Goal: Task Accomplishment & Management: Complete application form

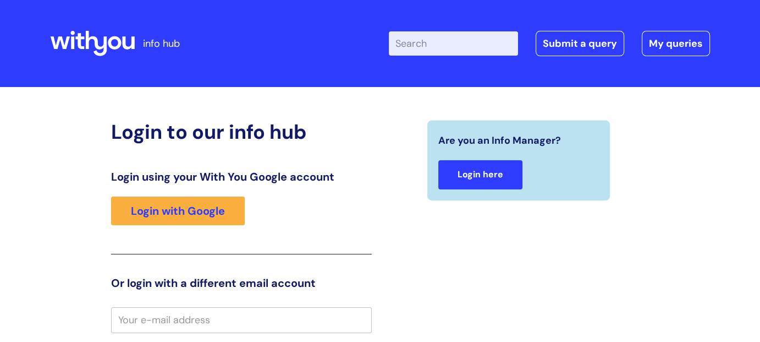
click at [508, 178] on link "Login here" at bounding box center [480, 174] width 84 height 29
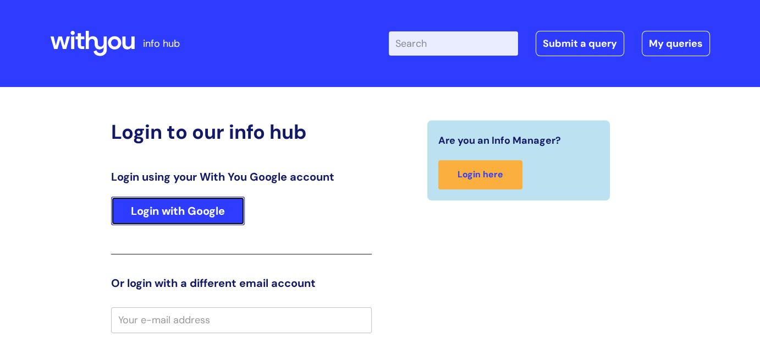
click at [189, 200] on link "Login with Google" at bounding box center [178, 210] width 134 height 29
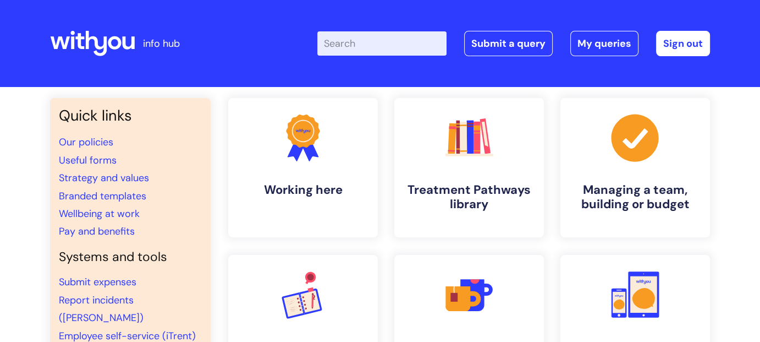
click at [358, 43] on input "Enter your search term here..." at bounding box center [381, 43] width 129 height 24
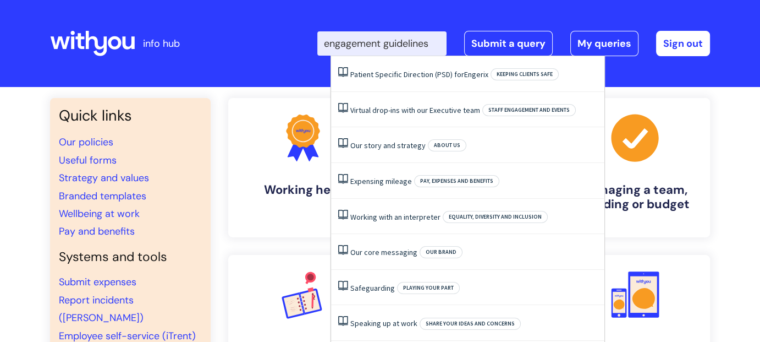
scroll to position [0, 1]
type input "engagement guidelines"
click button "Search" at bounding box center [0, 0] width 0 height 0
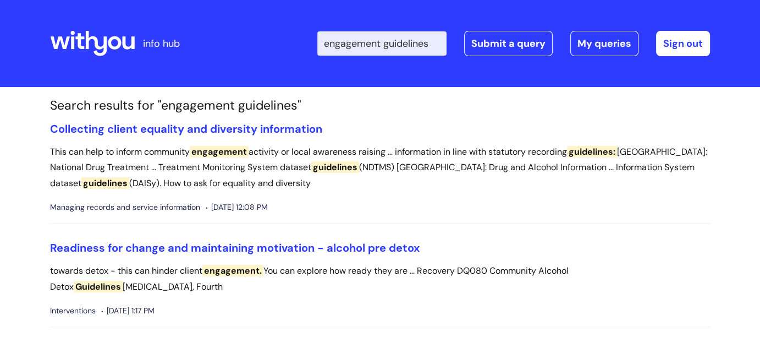
click at [403, 51] on input "engagement guidelines" at bounding box center [381, 43] width 129 height 24
click at [411, 48] on input "engagement guidelines" at bounding box center [381, 43] width 129 height 24
drag, startPoint x: 399, startPoint y: 43, endPoint x: 471, endPoint y: 47, distance: 72.2
click at [472, 47] on div "Enter your search term here... engagement guidelines Search Submit a query My q…" at bounding box center [513, 43] width 393 height 25
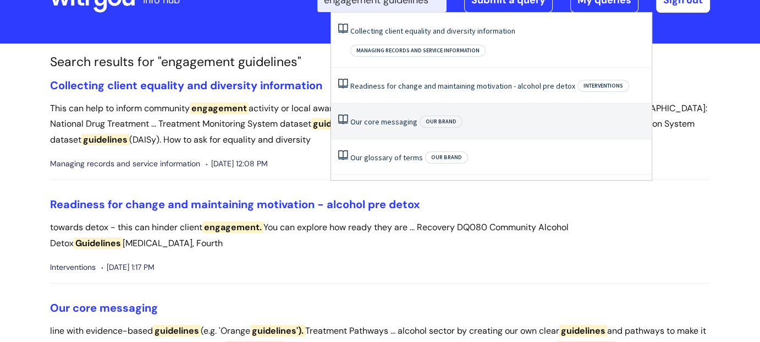
scroll to position [0, 0]
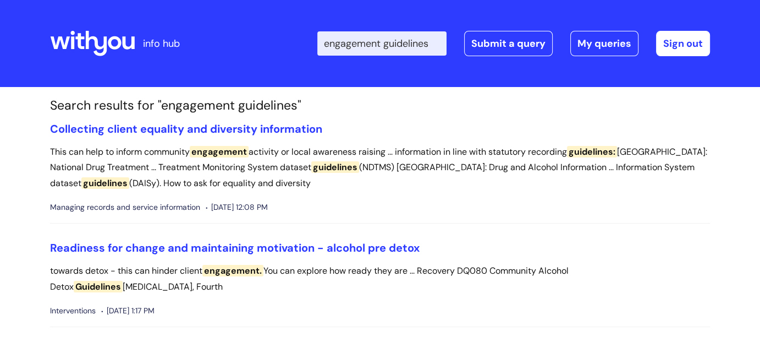
click at [258, 35] on div "Enter your search term here... engagement guidelines Search Submit a query My q…" at bounding box center [462, 43] width 496 height 65
click at [141, 150] on p "This can help to inform community engagement activity or local awareness raisin…" at bounding box center [380, 167] width 660 height 47
click at [375, 45] on input "engagement guidelines" at bounding box center [381, 43] width 129 height 24
drag, startPoint x: 339, startPoint y: 43, endPoint x: 446, endPoint y: 43, distance: 106.7
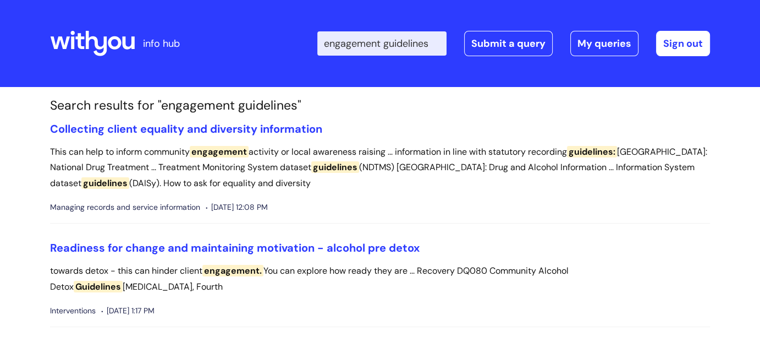
click at [446, 43] on input "engagement guidelines" at bounding box center [381, 43] width 129 height 24
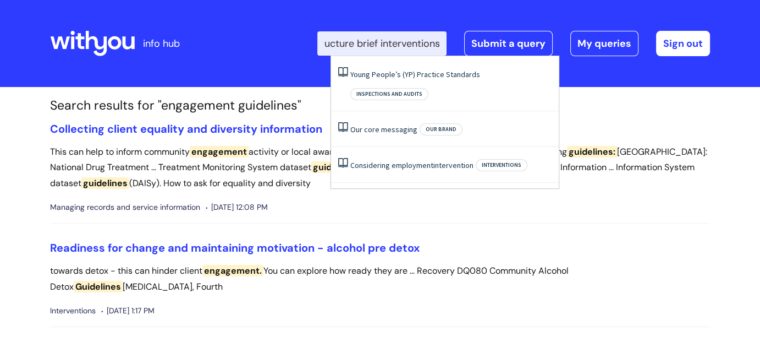
scroll to position [0, 24]
type input "structure brief interventions"
click button "Search" at bounding box center [0, 0] width 0 height 0
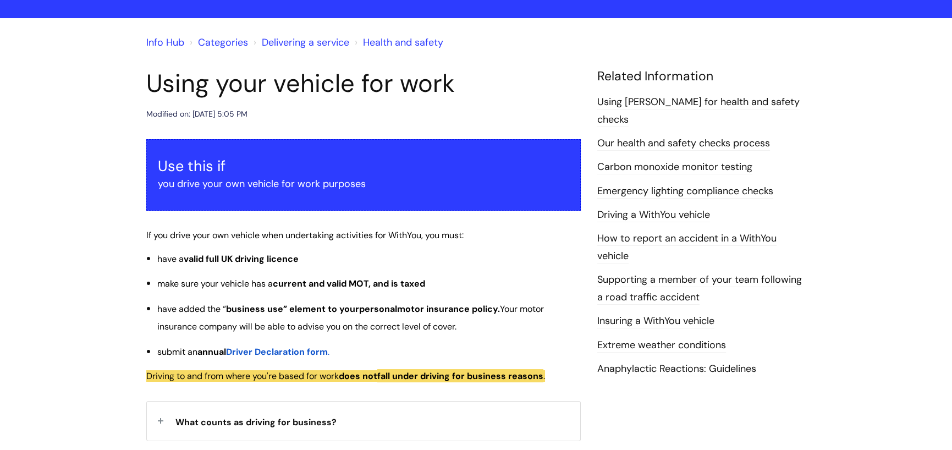
scroll to position [165, 0]
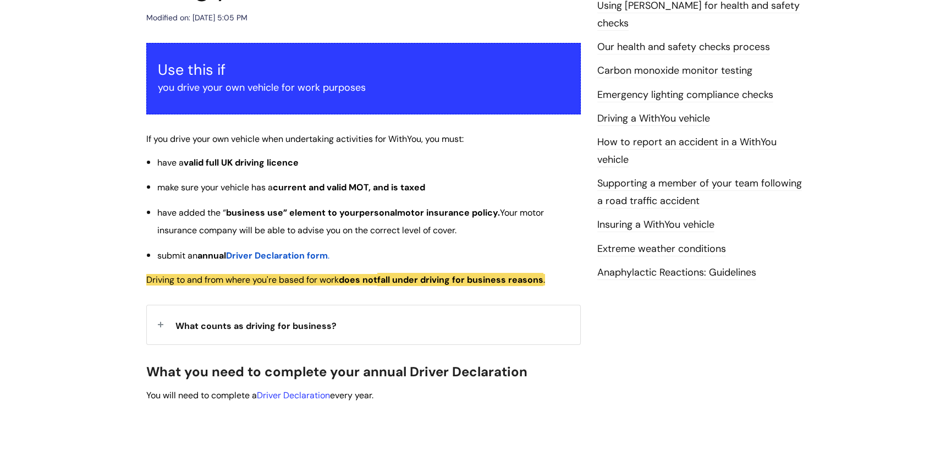
click at [262, 255] on span "Driver Declaration form" at bounding box center [277, 256] width 102 height 12
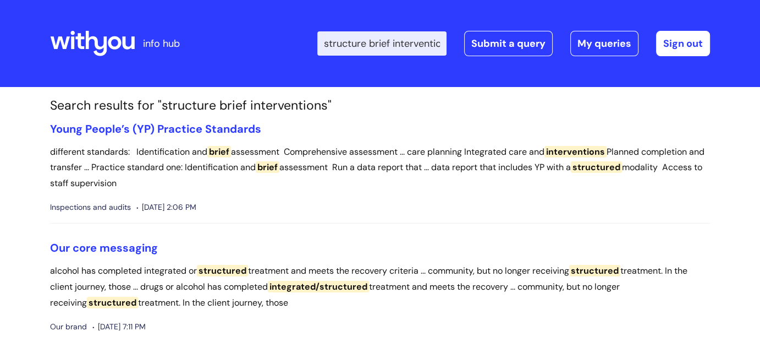
click at [379, 40] on input "structure brief interventions" at bounding box center [381, 43] width 129 height 24
drag, startPoint x: 379, startPoint y: 40, endPoint x: 340, endPoint y: 36, distance: 38.8
click at [340, 36] on input "structure brief interventions" at bounding box center [381, 43] width 129 height 24
type input "brief interventions"
click button "Search" at bounding box center [0, 0] width 0 height 0
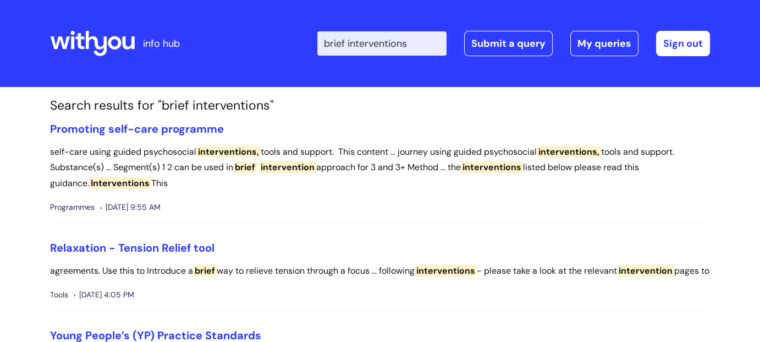
drag, startPoint x: 359, startPoint y: 40, endPoint x: 333, endPoint y: 36, distance: 26.8
click at [333, 36] on input "brief interventions" at bounding box center [381, 43] width 129 height 24
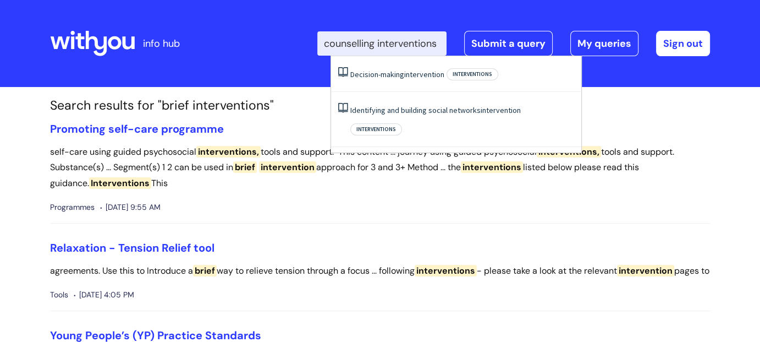
type input "counselling interventions"
click button "Search" at bounding box center [0, 0] width 0 height 0
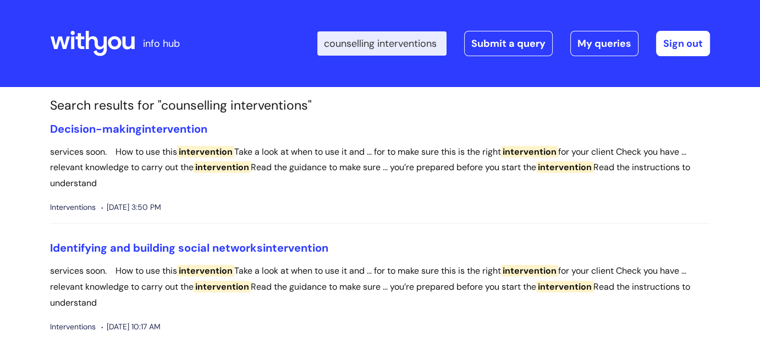
scroll to position [0, 10]
drag, startPoint x: 391, startPoint y: 43, endPoint x: 472, endPoint y: 46, distance: 80.9
click at [471, 46] on div "Enter your search term here... counselling interventions Search Submit a query …" at bounding box center [513, 43] width 393 height 25
type input "counselling"
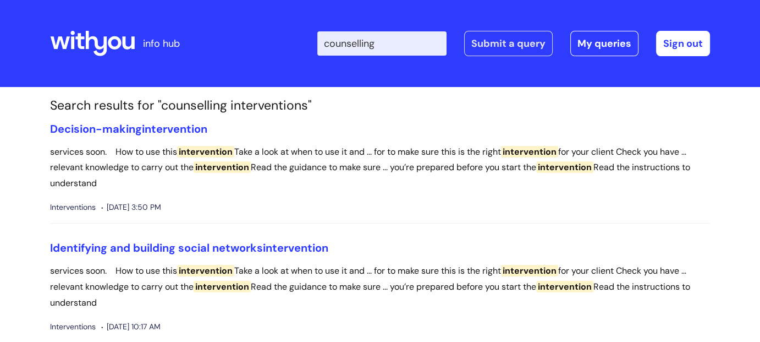
click button "Search" at bounding box center [0, 0] width 0 height 0
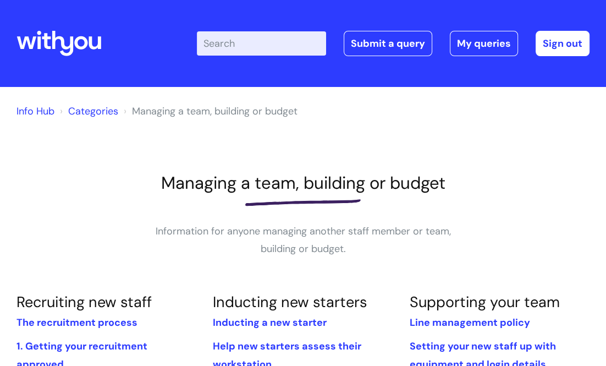
click at [19, 111] on link "Info Hub" at bounding box center [36, 111] width 38 height 13
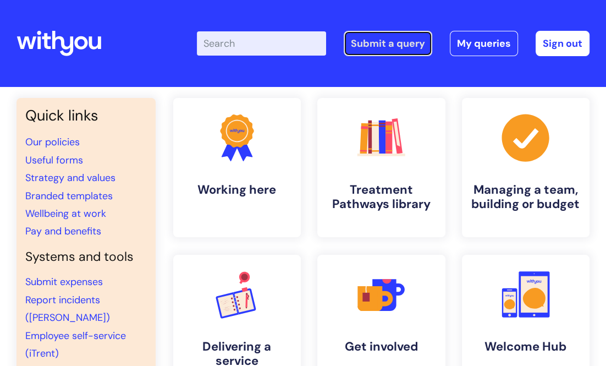
click at [391, 47] on link "Submit a query" at bounding box center [388, 43] width 89 height 25
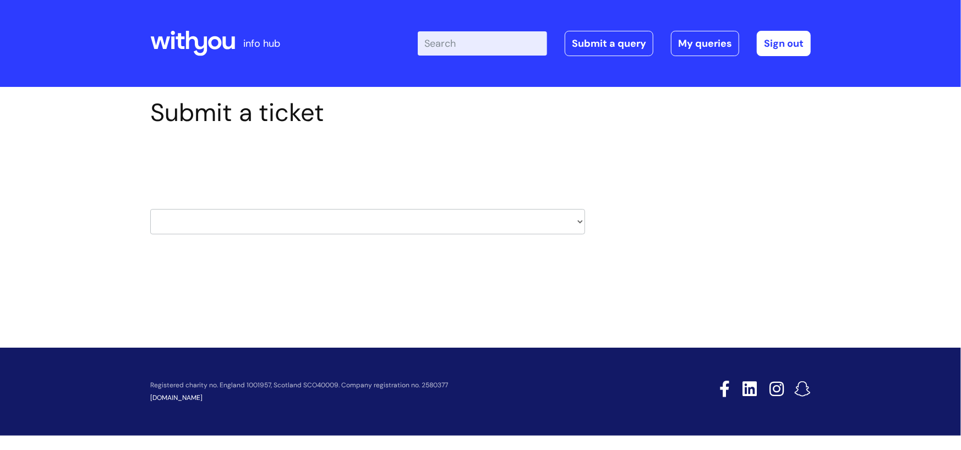
click at [336, 220] on select "HR / People IT and Support Clinical Drug Alerts Finance Accounts Data Support T…" at bounding box center [367, 221] width 435 height 25
select select "it_and_support"
click at [150, 209] on select "HR / People IT and Support Clinical Drug Alerts Finance Accounts Data Support T…" at bounding box center [367, 221] width 435 height 25
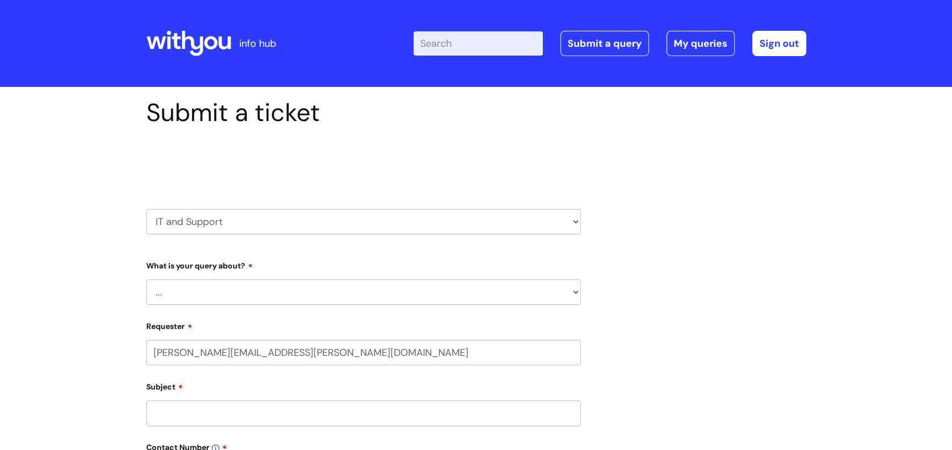
select select "80004157190"
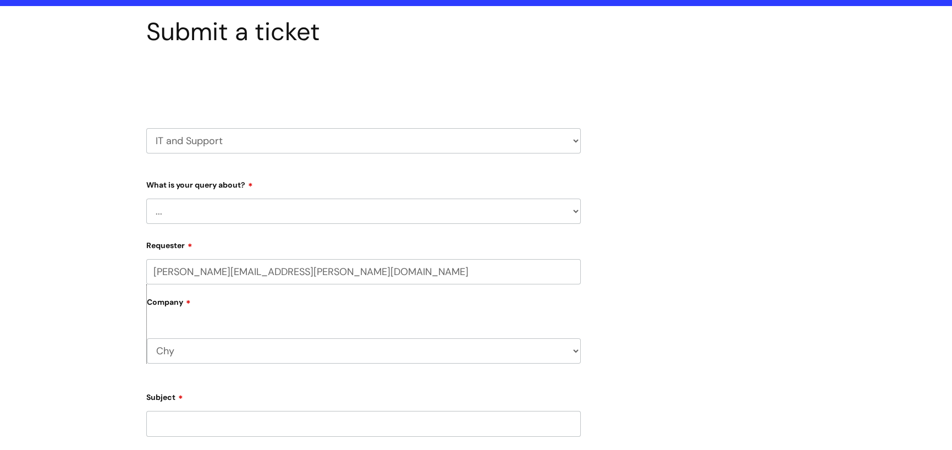
scroll to position [110, 0]
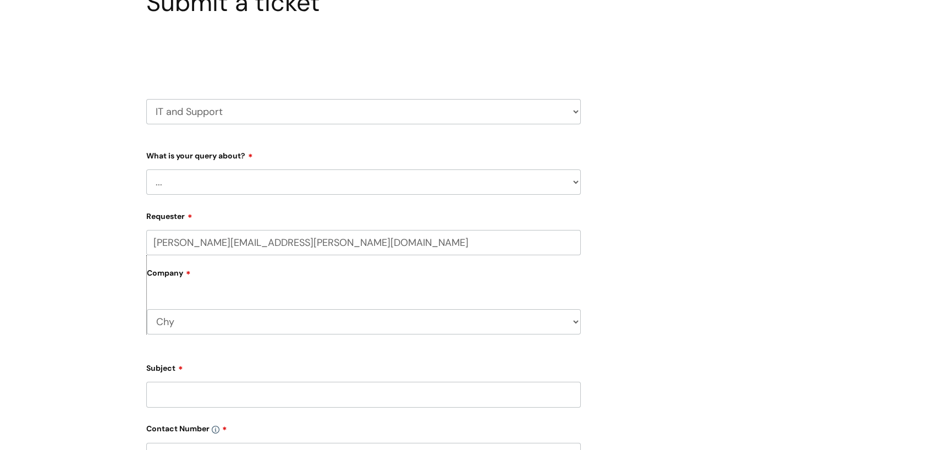
click at [573, 179] on select "... Mobile Phone Reset & MFA Accounts, Starters and Leavers IT Hardware issue I…" at bounding box center [363, 181] width 435 height 25
select select "Something Else"
click at [146, 169] on select "... Mobile Phone Reset & MFA Accounts, Starters and Leavers IT Hardware issue I…" at bounding box center [363, 181] width 435 height 25
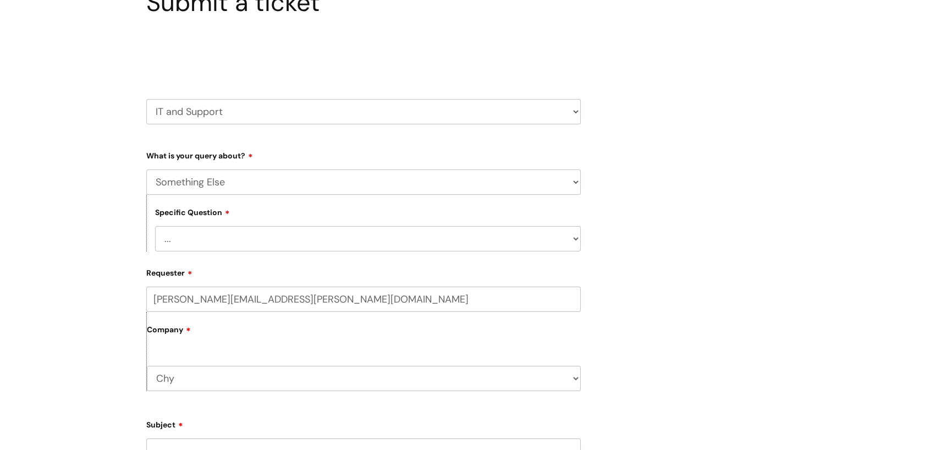
click at [188, 237] on select "... My problem is not listed" at bounding box center [368, 238] width 426 height 25
click at [173, 240] on select "... My problem is not listed" at bounding box center [368, 238] width 426 height 25
click at [167, 240] on select "... My problem is not listed" at bounding box center [368, 238] width 426 height 25
select select "My problem is not listed"
click at [155, 226] on select "... My problem is not listed" at bounding box center [368, 238] width 426 height 25
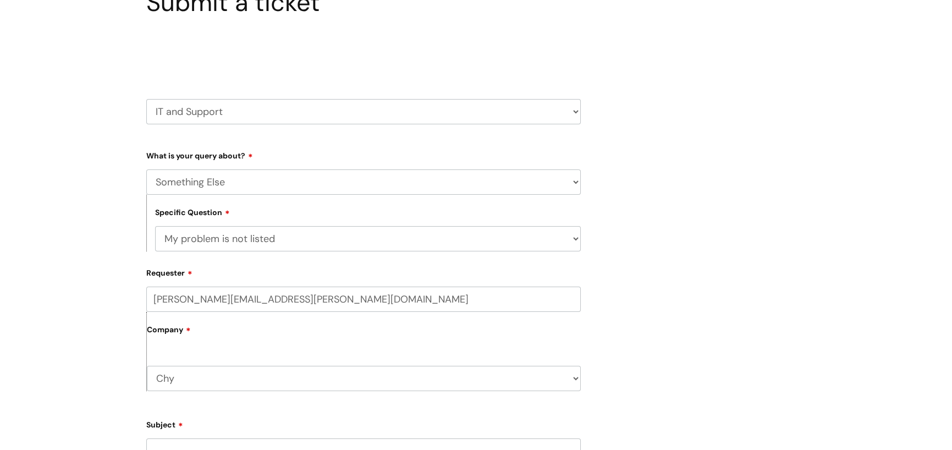
click at [196, 335] on label "Company" at bounding box center [364, 333] width 434 height 25
click at [211, 324] on label "Company" at bounding box center [364, 333] width 434 height 25
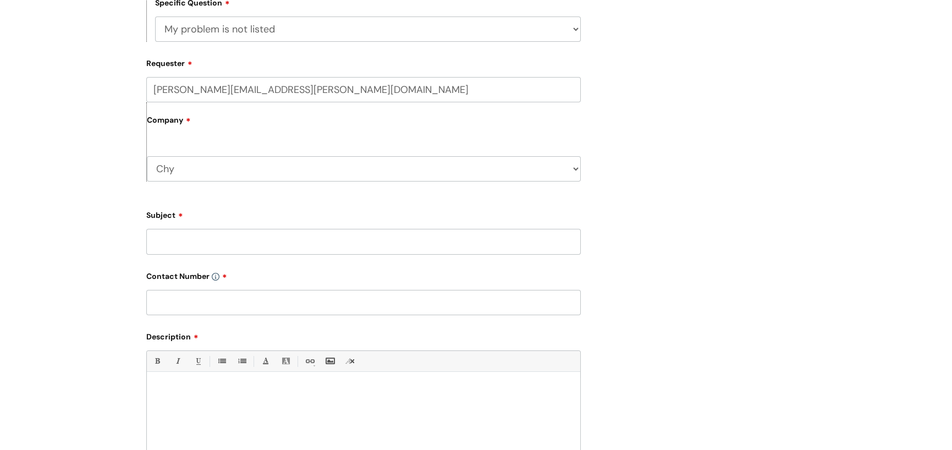
scroll to position [385, 0]
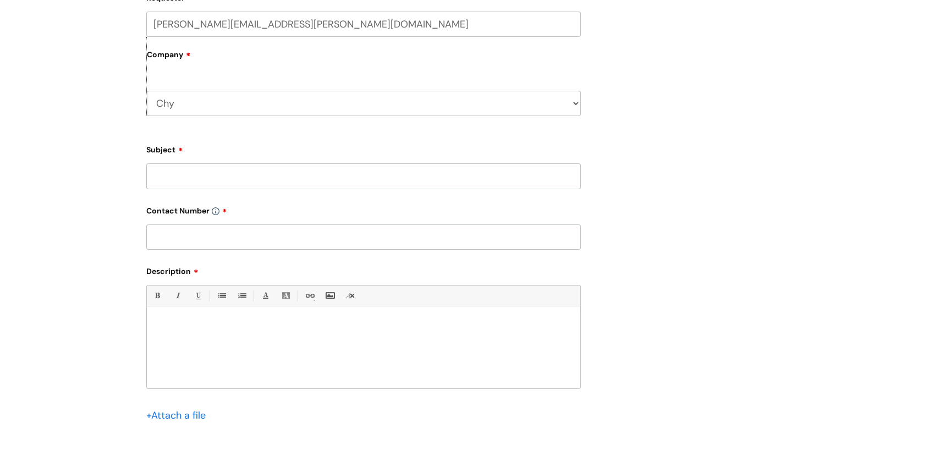
click at [173, 180] on input "Subject" at bounding box center [363, 175] width 435 height 25
type input "Mobile phone reasignment"
click at [185, 235] on input "text" at bounding box center [363, 236] width 435 height 25
type input "01872 262414"
click at [205, 318] on div at bounding box center [364, 350] width 434 height 76
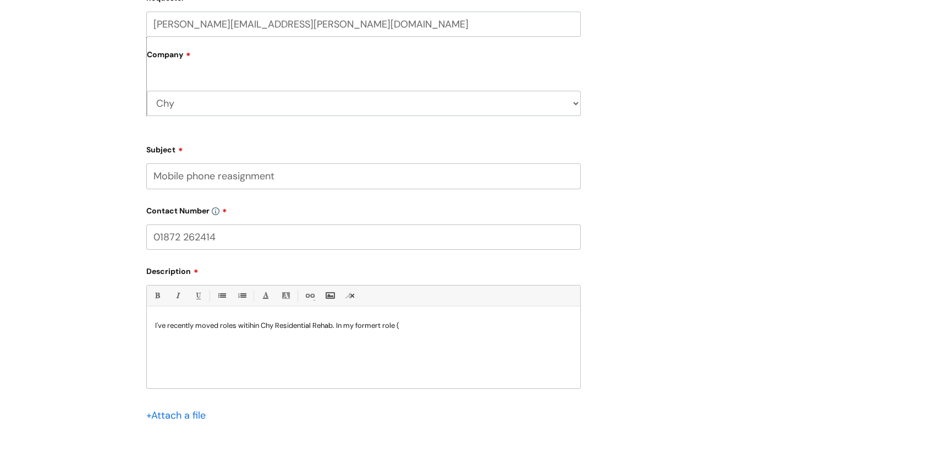
click at [382, 327] on p "I've recently moved roles witihin Chy Residential Rehab. In my formert role (" at bounding box center [363, 326] width 417 height 10
click at [420, 326] on p "I've recently moved roles witihin Chy Residential Rehab. In my former role (" at bounding box center [363, 326] width 417 height 10
click at [255, 326] on p "I've recently moved roles witihin Chy Residential Rehab. In my former role (Tea…" at bounding box center [363, 326] width 417 height 10
click at [253, 326] on p "I've recently moved roles witihin Chy Residential Rehab. In my former role (Tea…" at bounding box center [363, 326] width 417 height 10
click at [557, 325] on p "I've recently moved roles within Chy Residential Rehab. In my former role (Team…" at bounding box center [363, 326] width 417 height 10
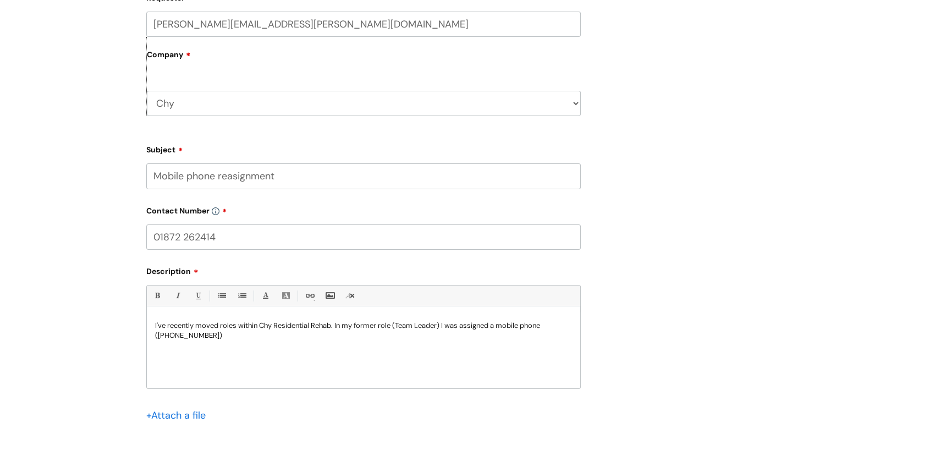
click at [178, 335] on p "I've recently moved roles within Chy Residential Rehab. In my former role (Team…" at bounding box center [363, 331] width 417 height 20
click at [242, 340] on p "I've recently moved roles within Chy Residential Rehab. In my former role (Team…" at bounding box center [363, 331] width 417 height 20
click at [207, 336] on p "I've recently moved roles within Chy Residential Rehab. In my former role (Team…" at bounding box center [363, 331] width 417 height 20
